Goal: Task Accomplishment & Management: Use online tool/utility

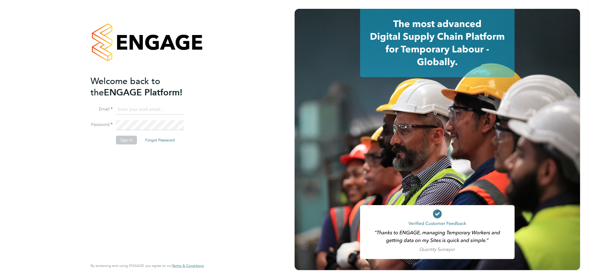
type input "[EMAIL_ADDRESS][DOMAIN_NAME]"
click at [126, 142] on button "Sign In" at bounding box center [126, 140] width 21 height 9
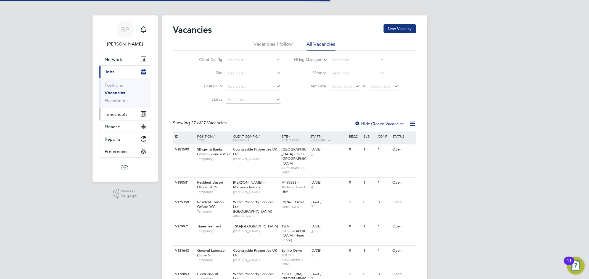
click at [121, 115] on span "Timesheets" at bounding box center [116, 114] width 23 height 5
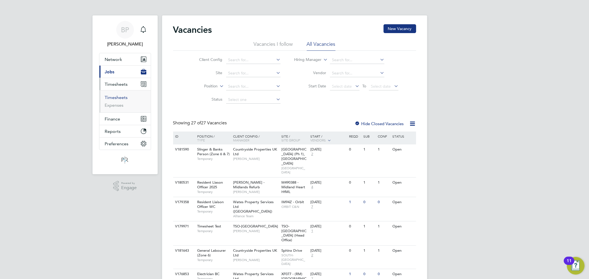
drag, startPoint x: 121, startPoint y: 94, endPoint x: 121, endPoint y: 98, distance: 3.9
click at [121, 95] on ul "Timesheets Expenses" at bounding box center [124, 101] width 51 height 22
click at [121, 99] on link "Timesheets" at bounding box center [116, 97] width 23 height 5
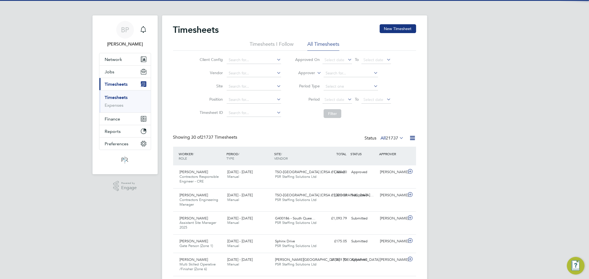
click at [308, 71] on label "Approver" at bounding box center [302, 73] width 25 height 6
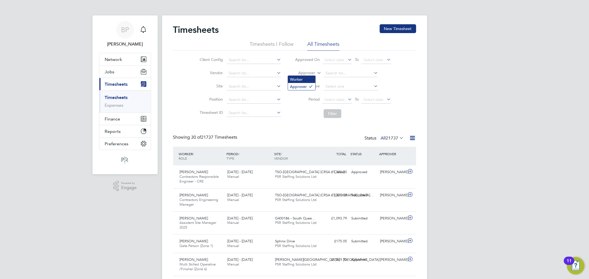
click at [307, 78] on li "Worker" at bounding box center [301, 79] width 27 height 7
click at [332, 75] on input at bounding box center [350, 74] width 54 height 8
click at [333, 81] on b "Martin" at bounding box center [341, 81] width 32 height 5
type input "Martin Mccabe"
click at [336, 114] on button "Filter" at bounding box center [332, 113] width 18 height 9
